Goal: Transaction & Acquisition: Subscribe to service/newsletter

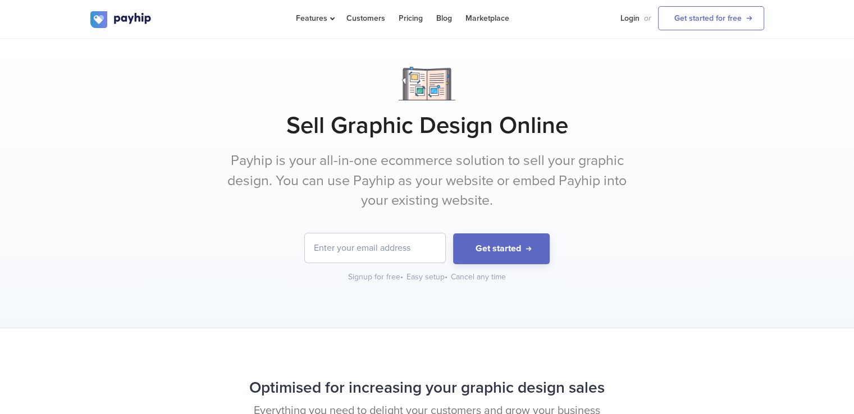
drag, startPoint x: 0, startPoint y: 0, endPoint x: 683, endPoint y: 155, distance: 700.5
click at [683, 155] on div "Sell Graphic Design Online Payhip is your all-in-one ecommerce solution to sell…" at bounding box center [427, 175] width 674 height 216
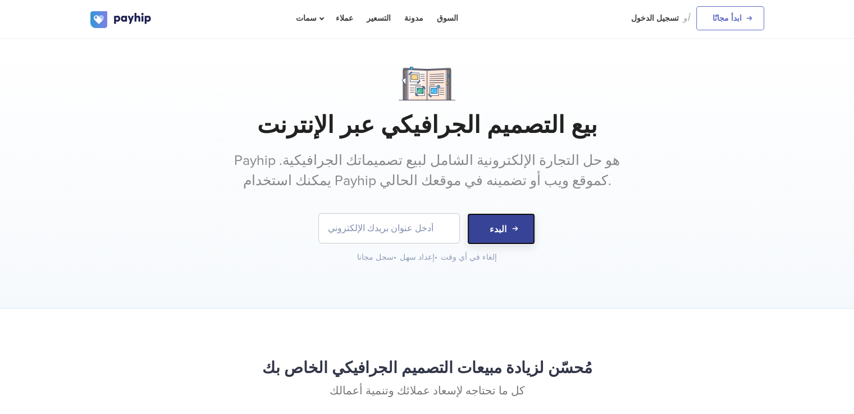
click at [491, 226] on font "البدء" at bounding box center [498, 228] width 17 height 11
click at [721, 19] on font "ابدأ مجانًا" at bounding box center [726, 18] width 29 height 10
click at [667, 16] on font "تسجيل الدخول" at bounding box center [655, 18] width 48 height 10
click at [437, 15] on font "السوق" at bounding box center [447, 18] width 21 height 10
click at [429, 222] on input "email" at bounding box center [389, 228] width 140 height 29
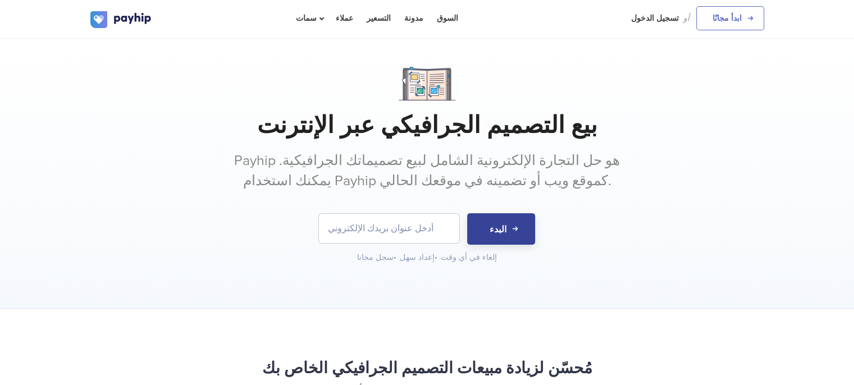
drag, startPoint x: 429, startPoint y: 193, endPoint x: 445, endPoint y: 226, distance: 36.2
click at [445, 226] on input "email" at bounding box center [389, 228] width 140 height 29
type input "[EMAIL_ADDRESS][DOMAIN_NAME]"
click at [484, 232] on button "البدء" at bounding box center [501, 228] width 68 height 31
